Goal: Task Accomplishment & Management: Manage account settings

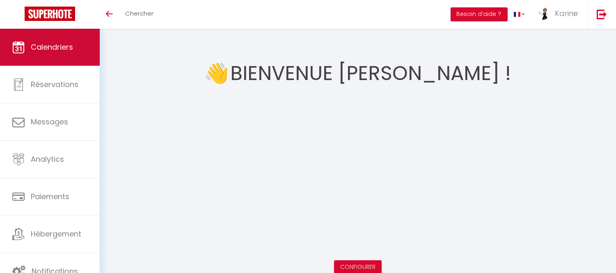
click at [53, 34] on link "Calendriers" at bounding box center [50, 47] width 100 height 37
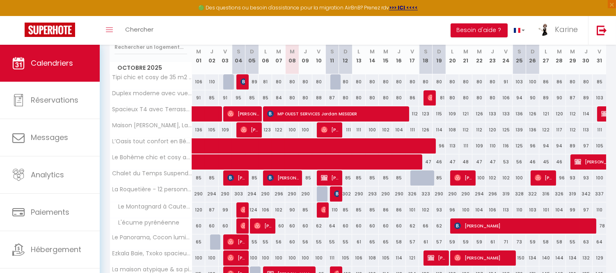
scroll to position [147, 0]
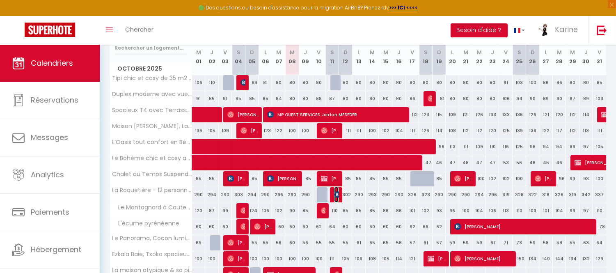
click at [335, 194] on img at bounding box center [337, 194] width 7 height 7
select select "OK"
select select "KO"
select select "0"
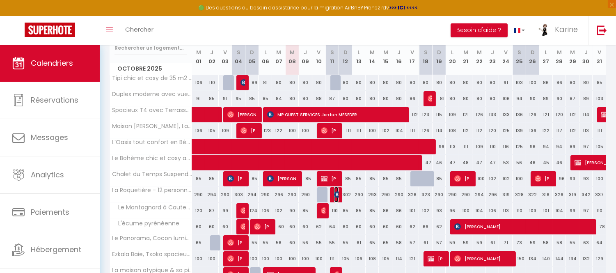
select select "1"
select select
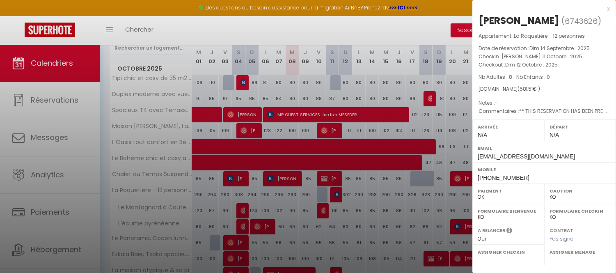
click at [384, 182] on div at bounding box center [308, 136] width 616 height 273
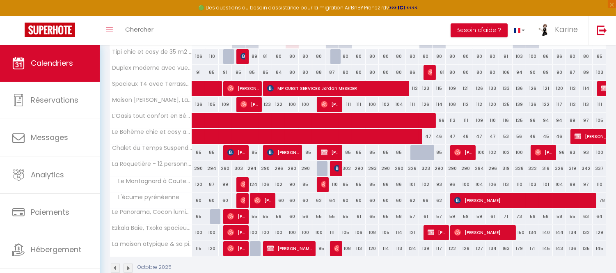
scroll to position [167, 0]
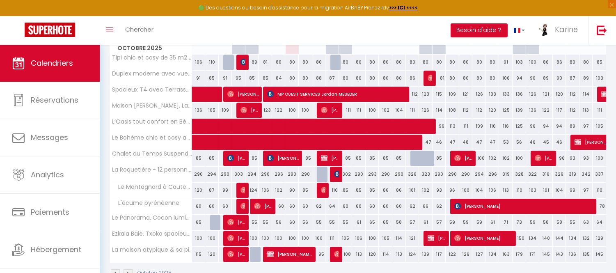
click at [339, 255] on div "108" at bounding box center [346, 254] width 14 height 15
type input "108"
type input "Dim 12 Octobre 2025"
type input "Lun 13 Octobre 2025"
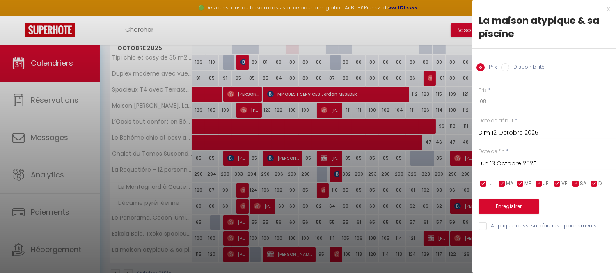
click at [334, 254] on div at bounding box center [308, 136] width 616 height 273
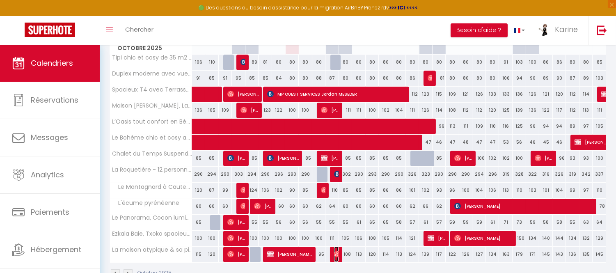
click at [334, 254] on img at bounding box center [337, 254] width 7 height 7
select select "OK"
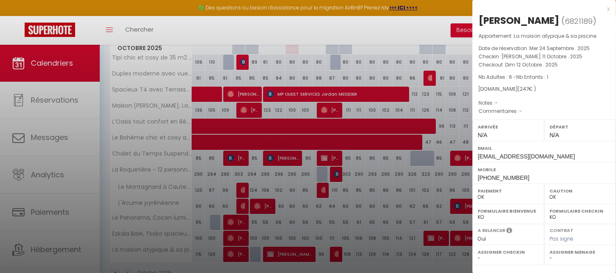
click at [334, 254] on div at bounding box center [308, 136] width 616 height 273
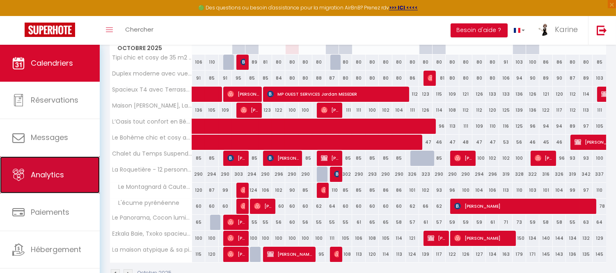
click at [50, 184] on link "Analytics" at bounding box center [50, 174] width 100 height 37
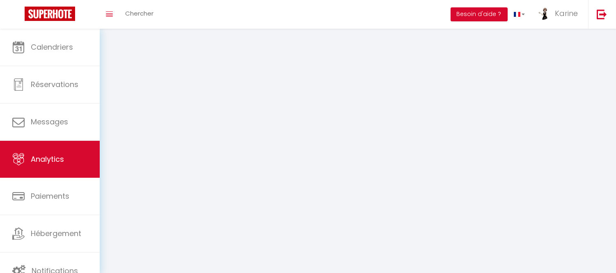
select select "2025"
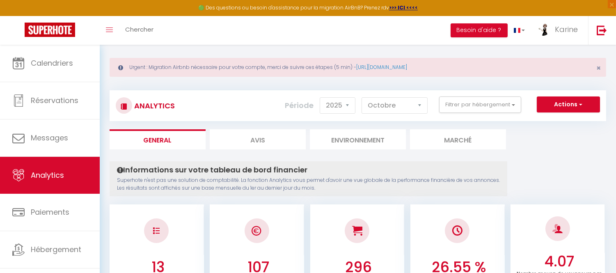
scroll to position [5, 0]
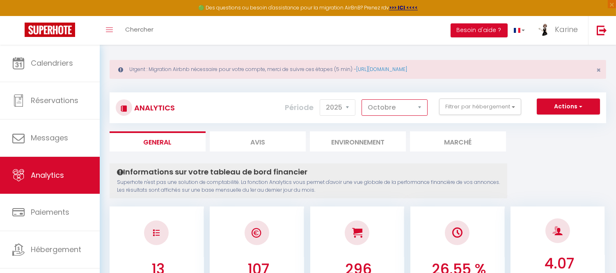
click at [403, 109] on select "[PERSON_NAME] Mars [PERSON_NAME] Juin Juillet Août Septembre Octobre Novembre D…" at bounding box center [394, 107] width 66 height 16
click at [363, 99] on select "[PERSON_NAME] Mars [PERSON_NAME] Juin Juillet Août Septembre Octobre Novembre D…" at bounding box center [394, 107] width 66 height 16
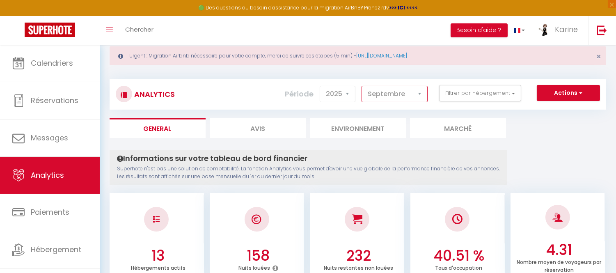
scroll to position [0, 0]
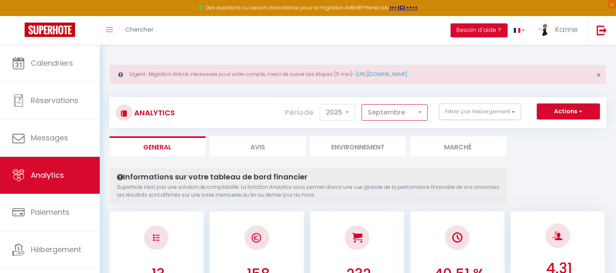
click at [411, 104] on select "[PERSON_NAME] Mars [PERSON_NAME] Juin Juillet Août Septembre Octobre Novembre D…" at bounding box center [394, 112] width 66 height 16
click at [363, 104] on select "[PERSON_NAME] Mars [PERSON_NAME] Juin Juillet Août Septembre Octobre Novembre D…" at bounding box center [394, 112] width 66 height 16
click at [391, 116] on select "[PERSON_NAME] Mars [PERSON_NAME] Juin Juillet Août Septembre Octobre Novembre D…" at bounding box center [394, 112] width 66 height 16
select select "7"
click at [363, 104] on select "[PERSON_NAME] Mars [PERSON_NAME] Juin Juillet Août Septembre Octobre Novembre D…" at bounding box center [394, 112] width 66 height 16
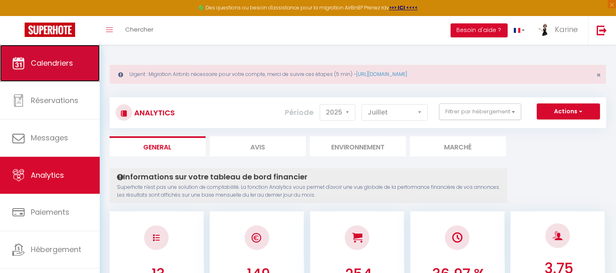
click at [48, 68] on link "Calendriers" at bounding box center [50, 63] width 100 height 37
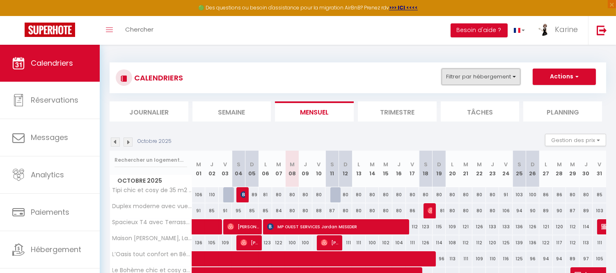
click at [472, 79] on button "Filtrer par hébergement" at bounding box center [480, 77] width 79 height 16
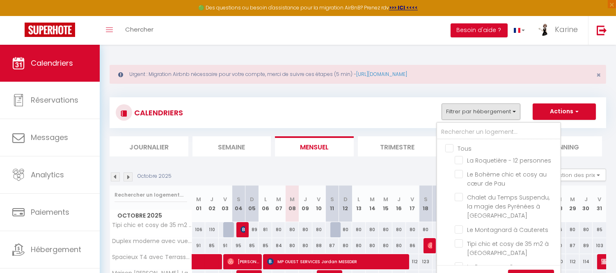
click at [377, 114] on div "CALENDRIERS Filtrer par hébergement Tous La Roquetière - 12 personnes Le Bohème…" at bounding box center [358, 112] width 484 height 18
